Goal: Transaction & Acquisition: Purchase product/service

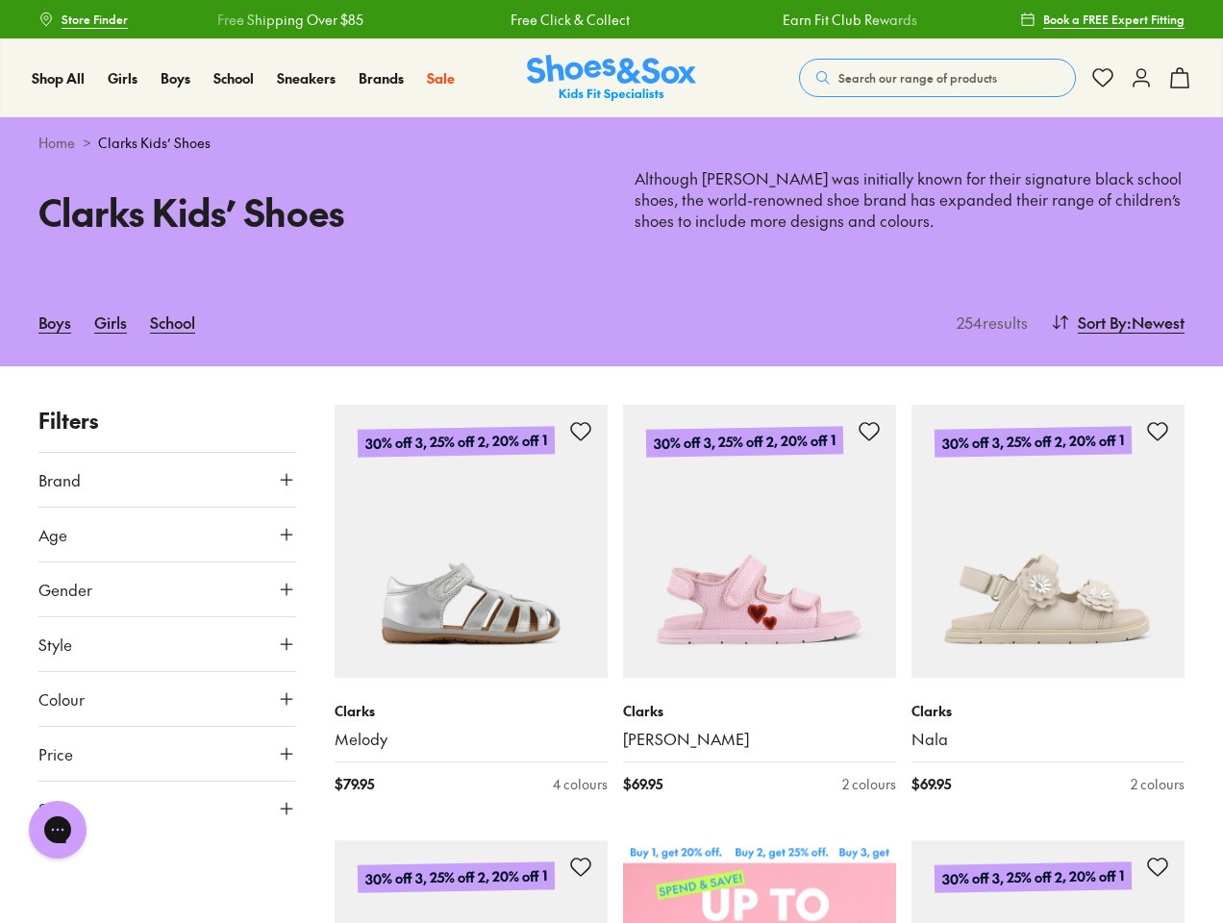
click at [937, 78] on span "Search our range of products" at bounding box center [917, 77] width 159 height 17
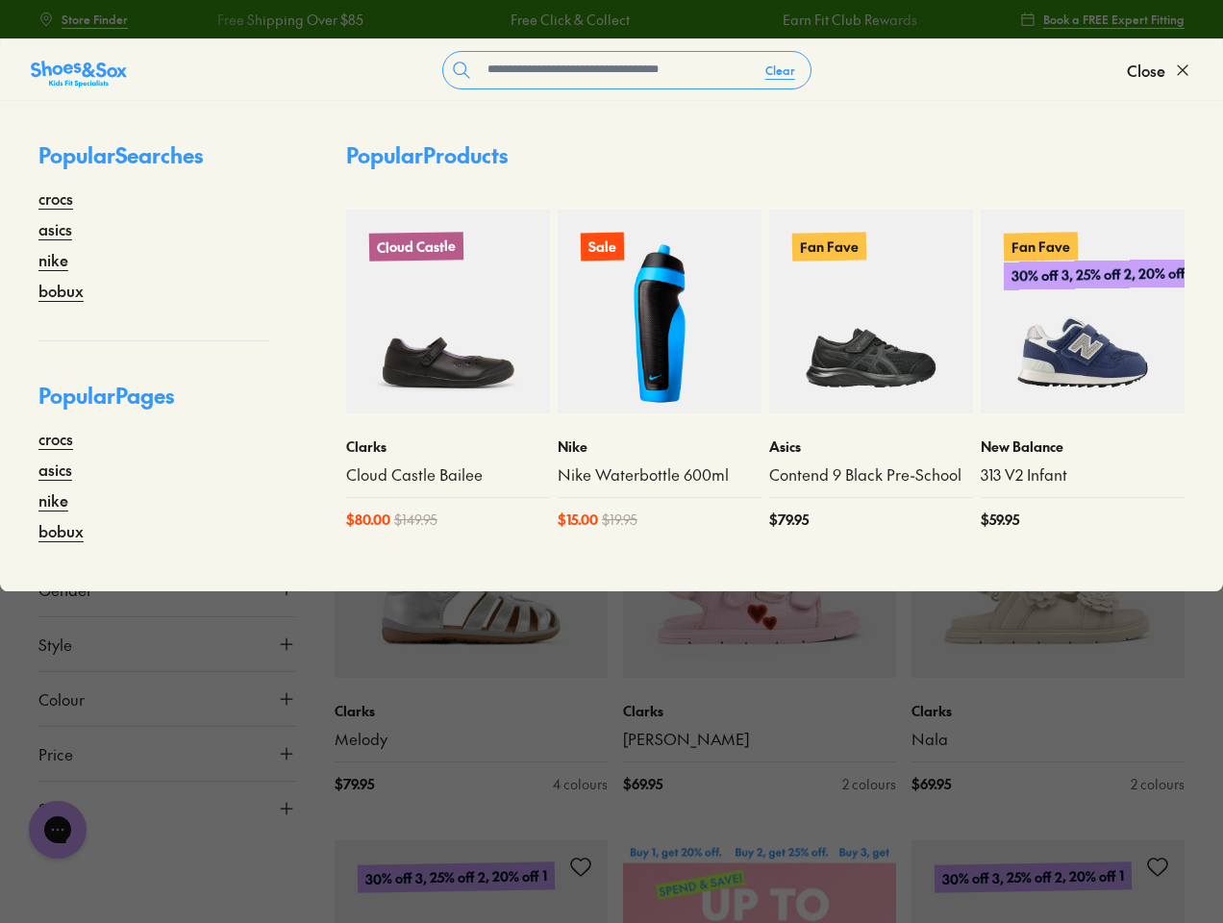
click at [780, 70] on button "Clear" at bounding box center [780, 70] width 61 height 35
click at [1159, 70] on span "Close" at bounding box center [1146, 70] width 38 height 23
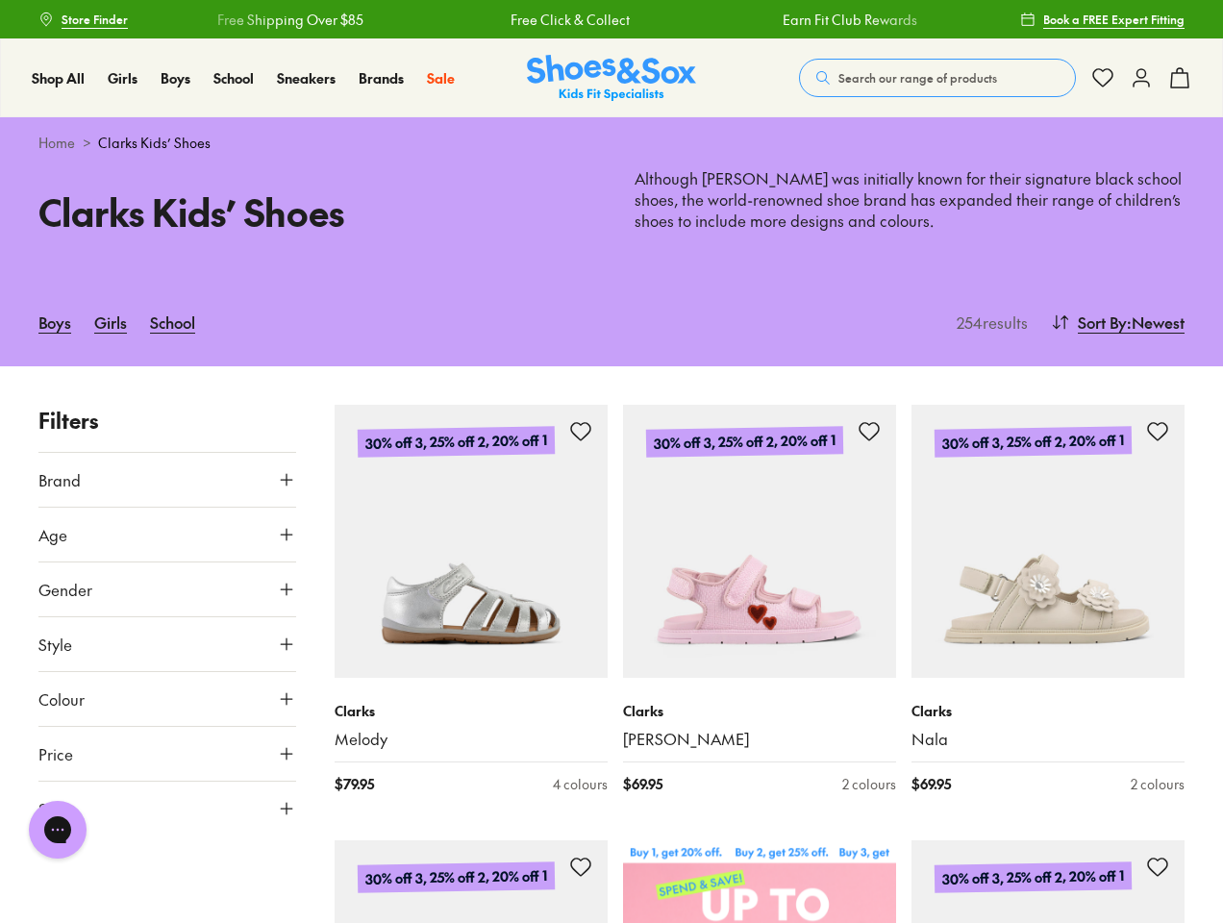
click at [1179, 78] on icon at bounding box center [1179, 77] width 23 height 23
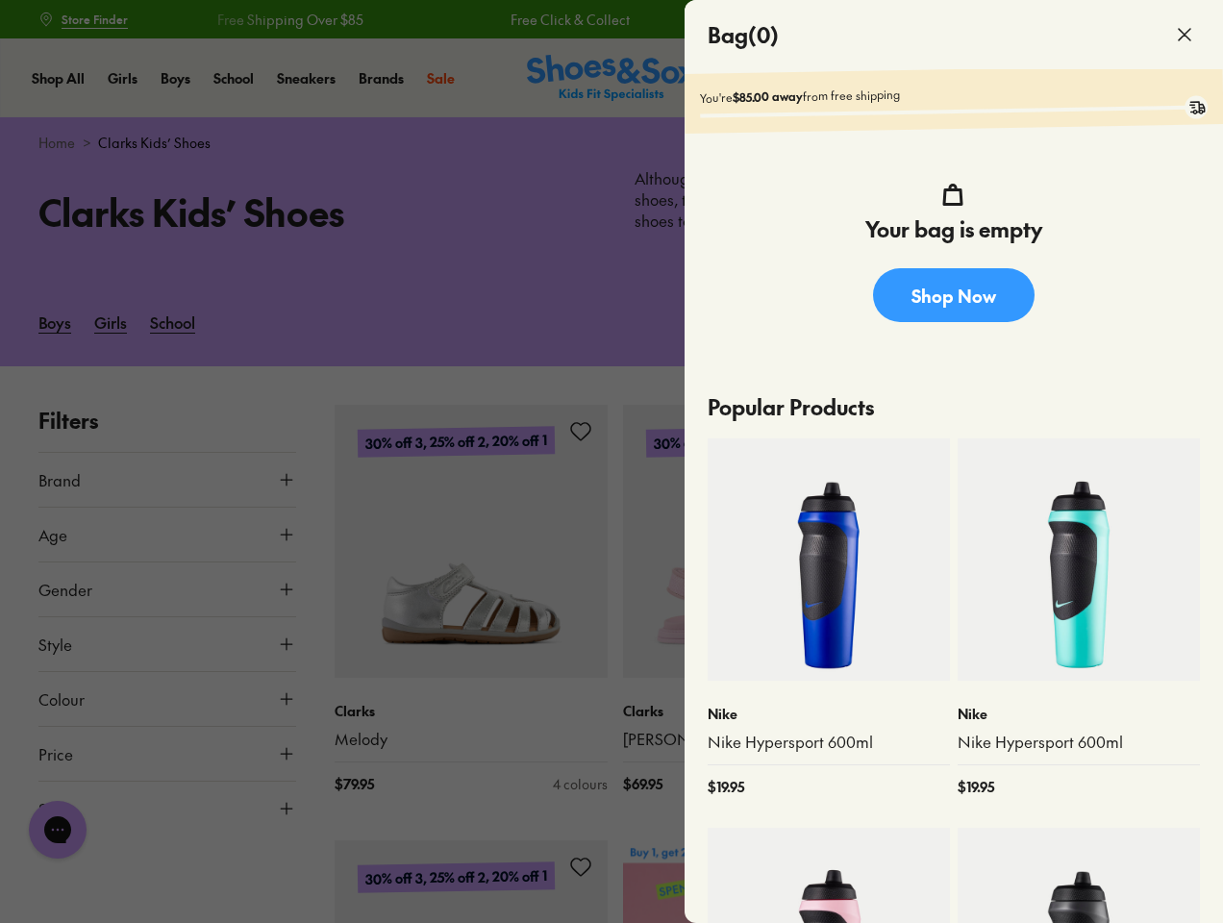
click at [1115, 322] on div at bounding box center [611, 461] width 1223 height 923
click at [167, 480] on button "Brand" at bounding box center [167, 480] width 258 height 54
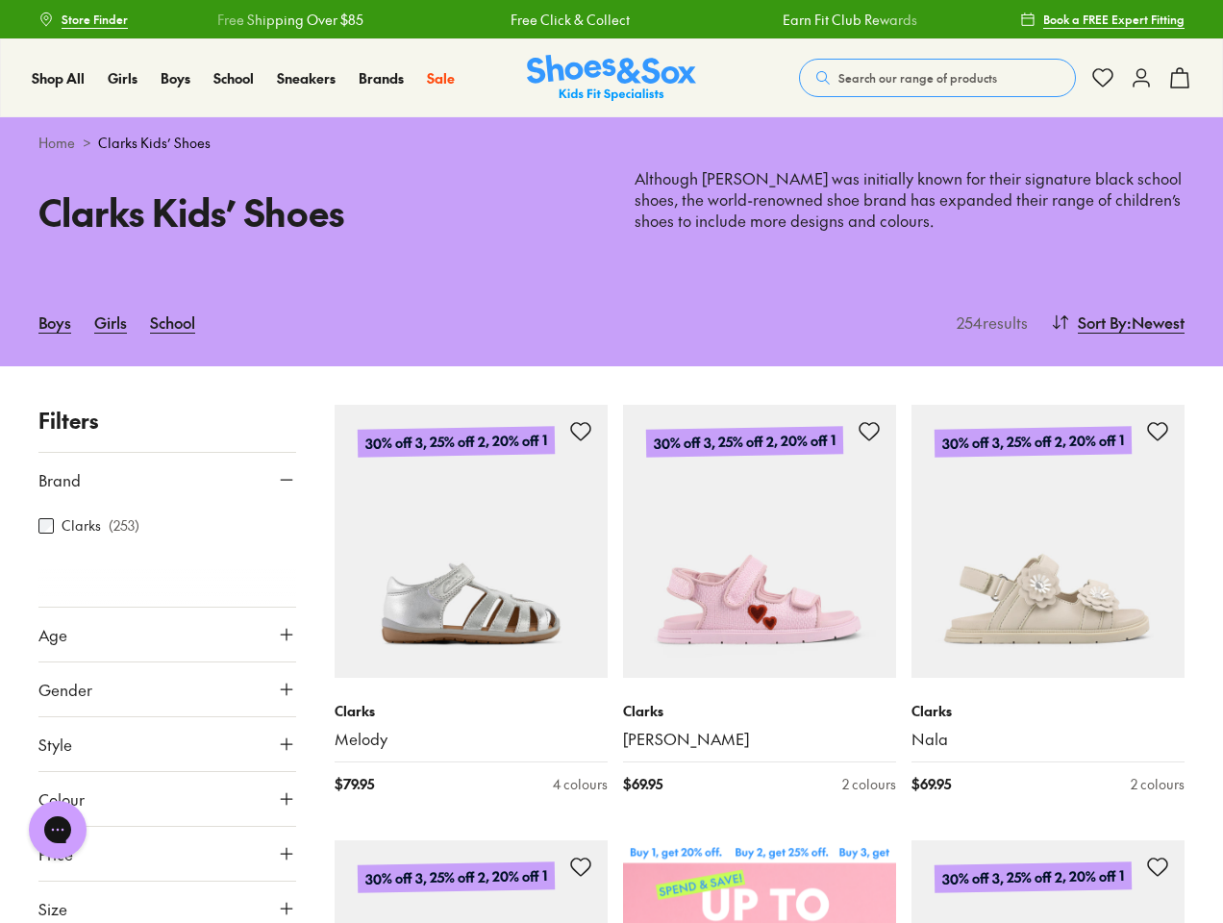
click at [167, 607] on button "Age" at bounding box center [167, 634] width 258 height 54
click at [167, 589] on div at bounding box center [167, 587] width 258 height 38
